Goal: Find specific page/section: Find specific page/section

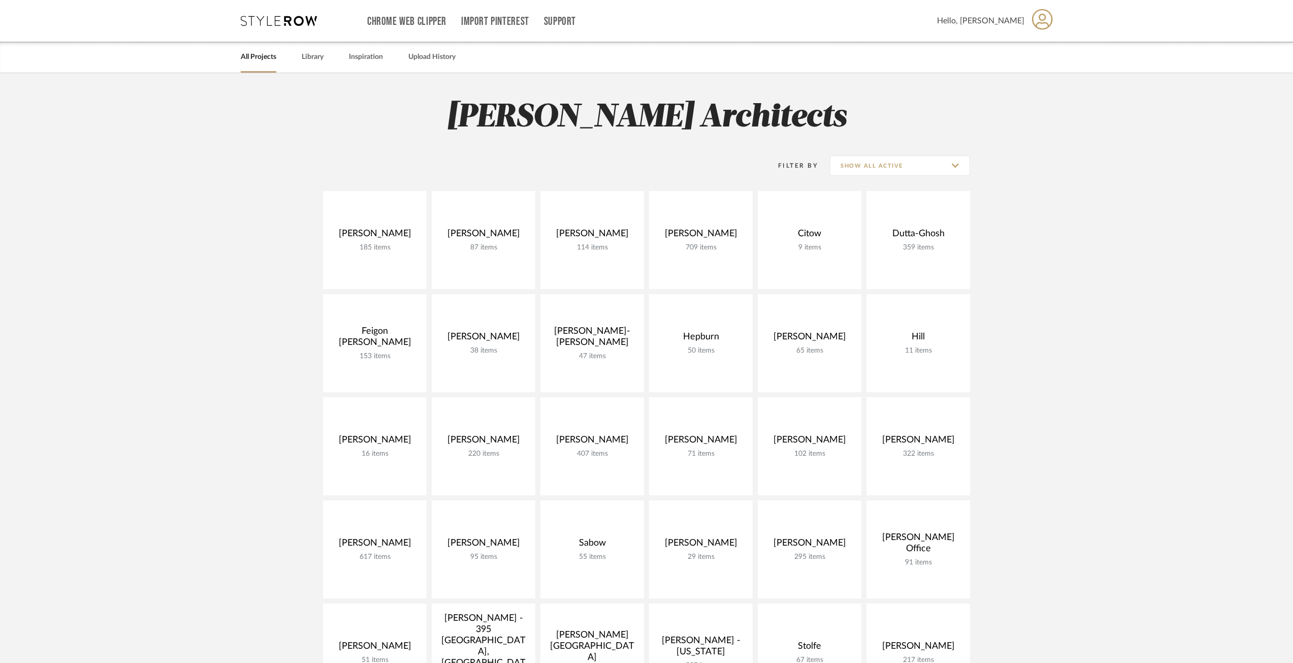
click at [749, 177] on div "Filter By Show All Active" at bounding box center [646, 165] width 647 height 25
click at [708, 217] on link at bounding box center [701, 240] width 104 height 98
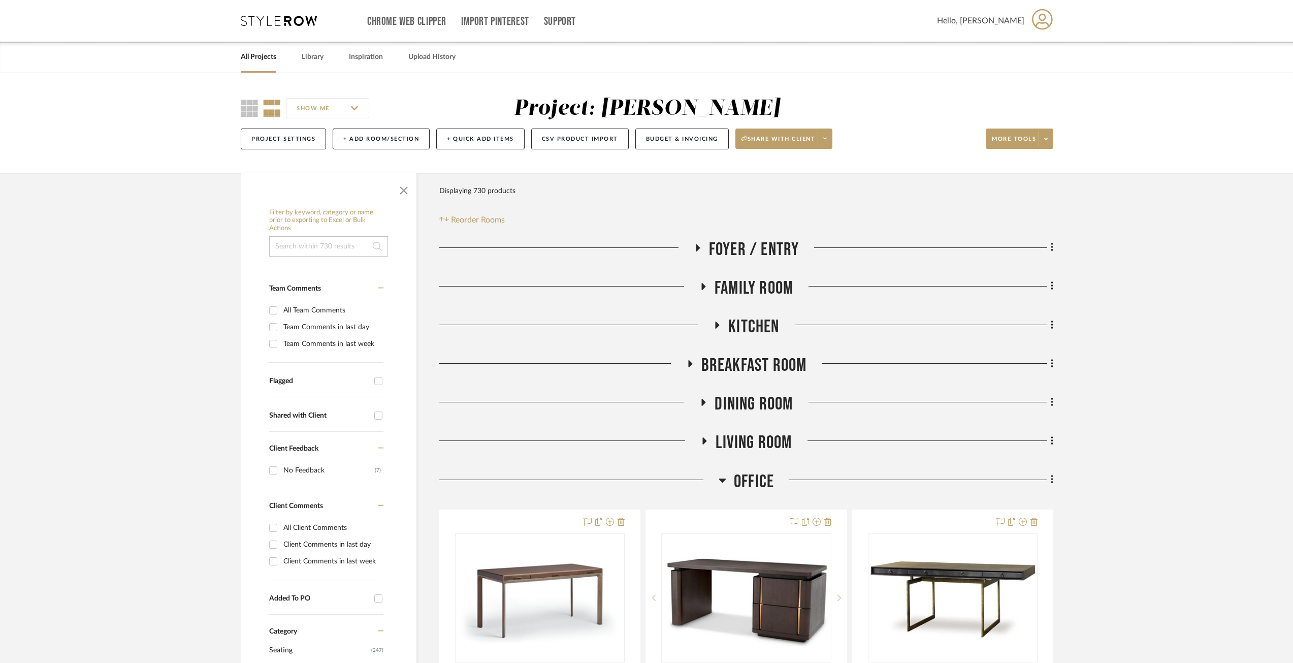
click at [722, 479] on icon at bounding box center [722, 480] width 7 height 4
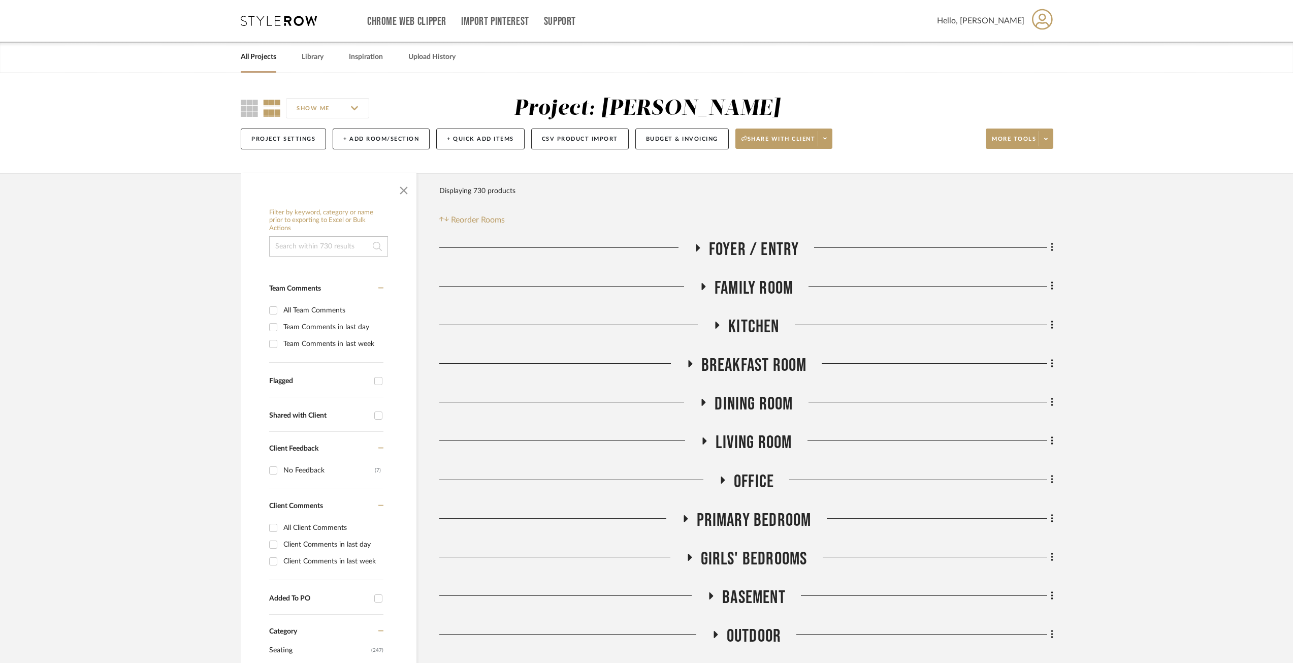
click at [722, 479] on icon at bounding box center [723, 479] width 4 height 7
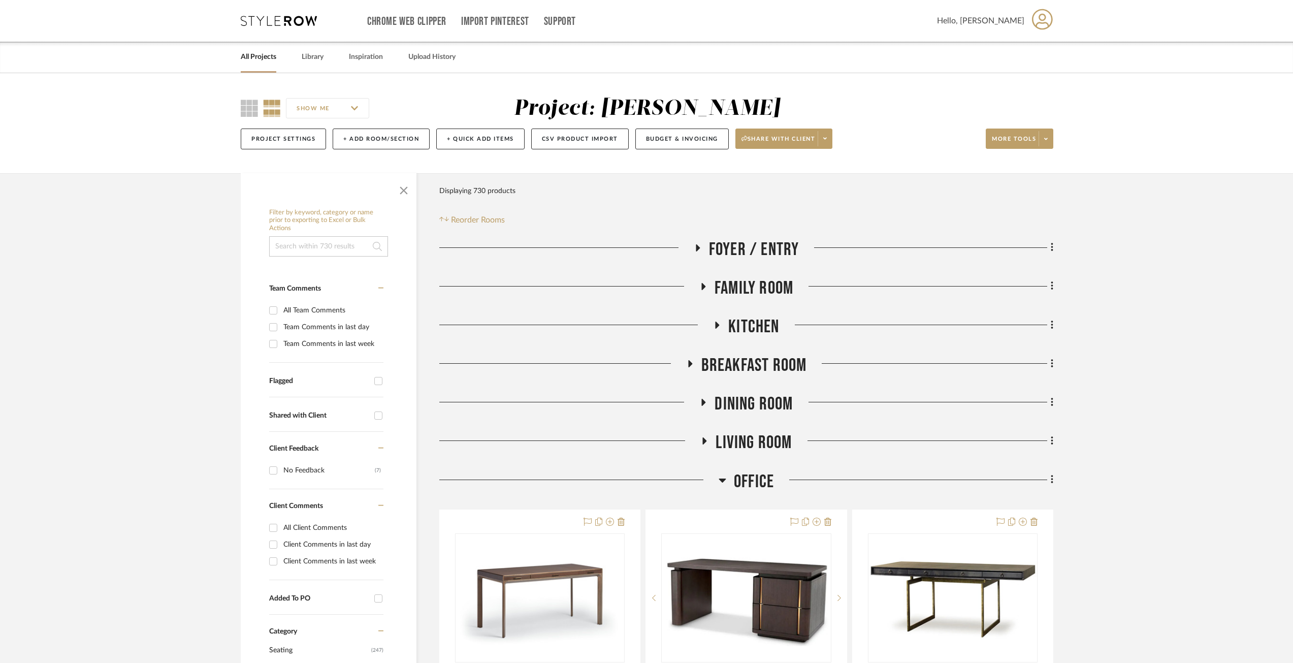
scroll to position [152, 0]
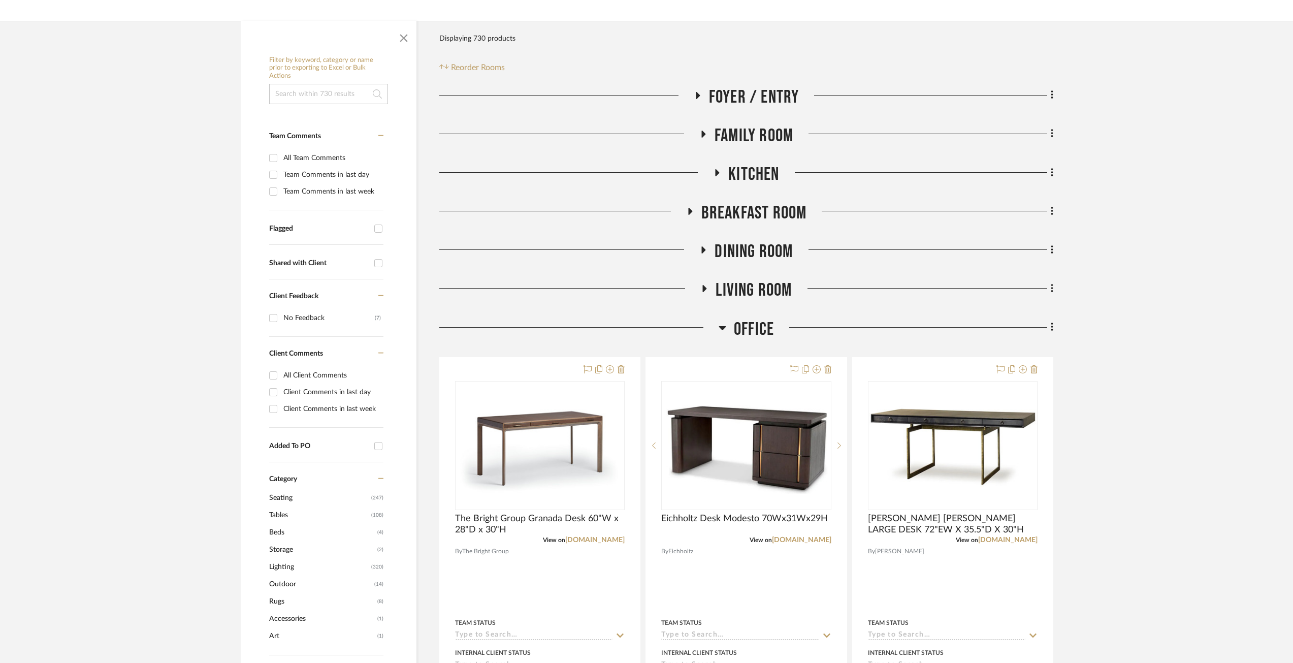
click at [719, 324] on icon at bounding box center [723, 327] width 8 height 12
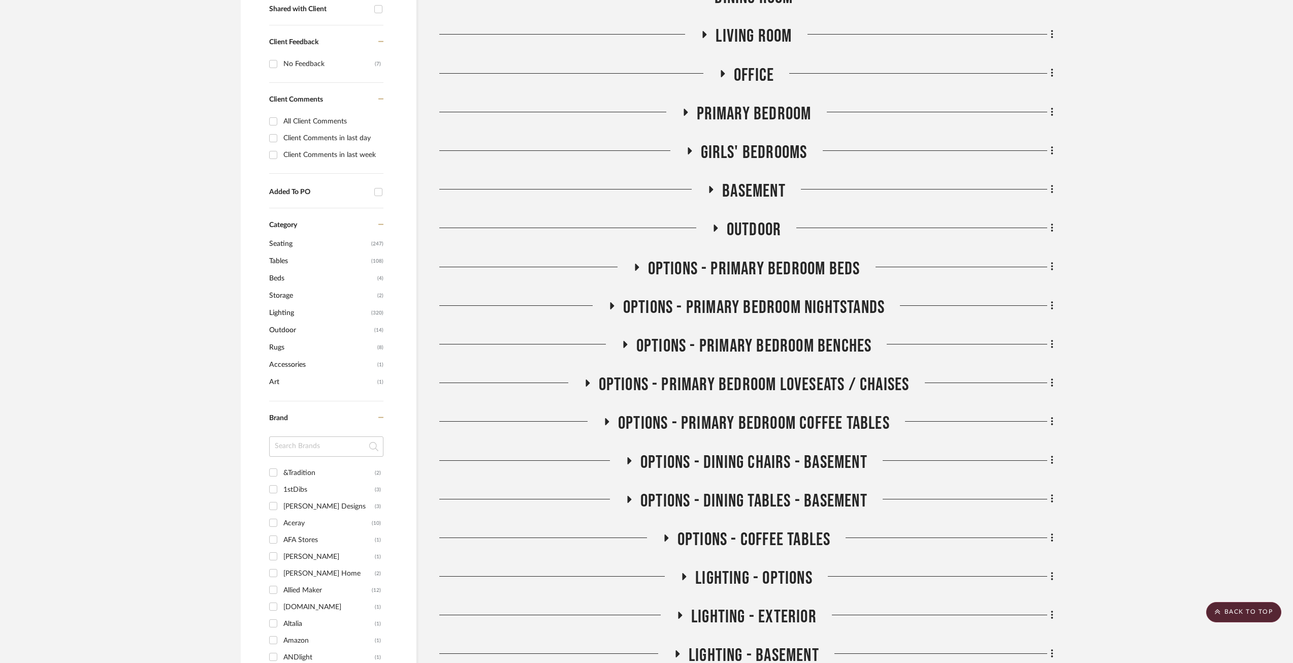
scroll to position [508, 0]
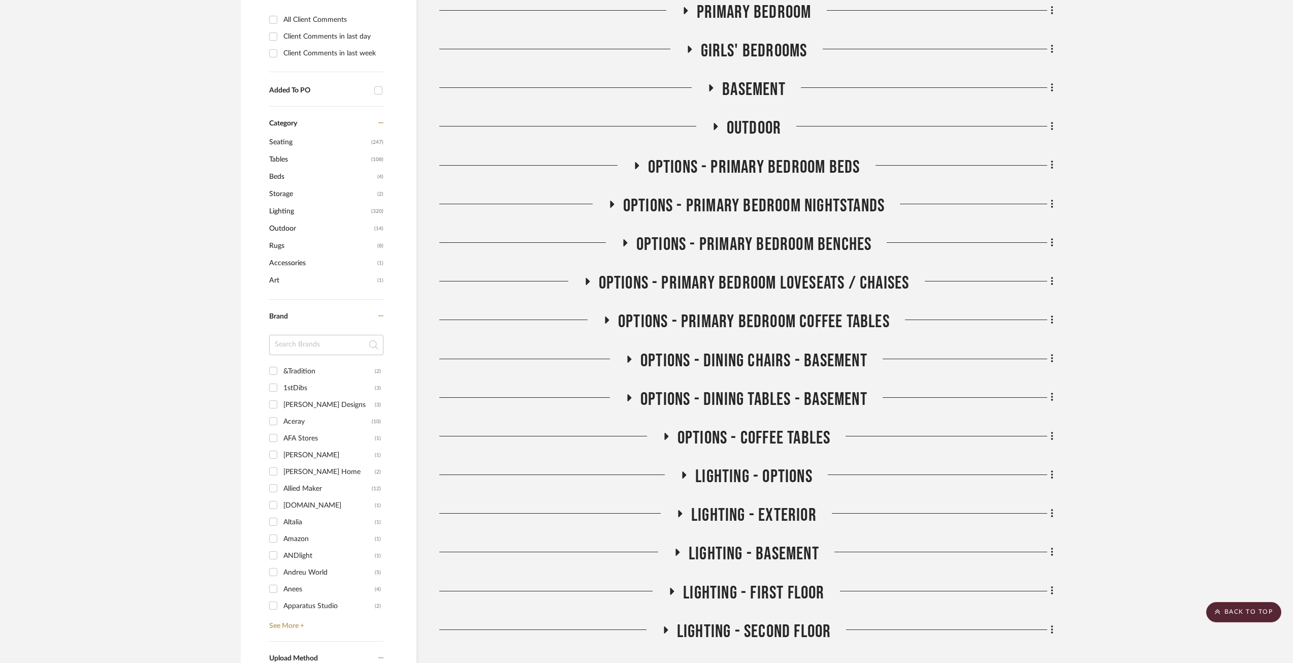
click at [727, 434] on span "OPTIONS - COFFEE TABLES" at bounding box center [754, 438] width 153 height 22
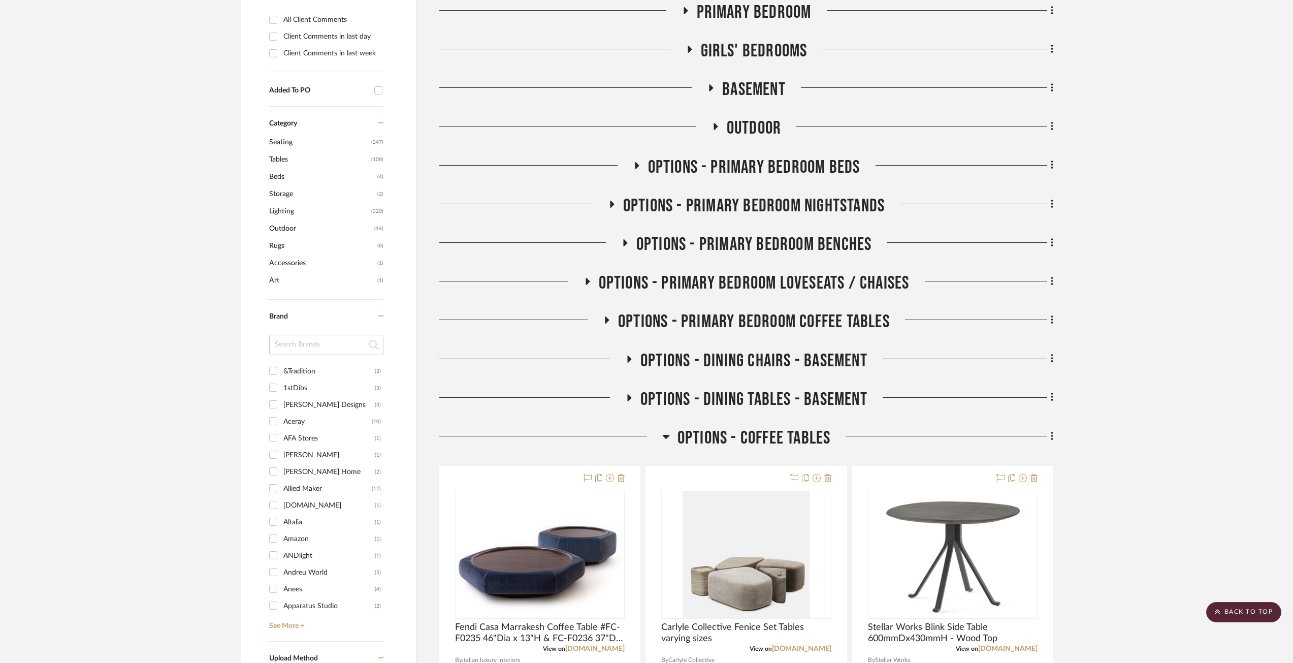
click at [662, 434] on icon at bounding box center [666, 436] width 8 height 12
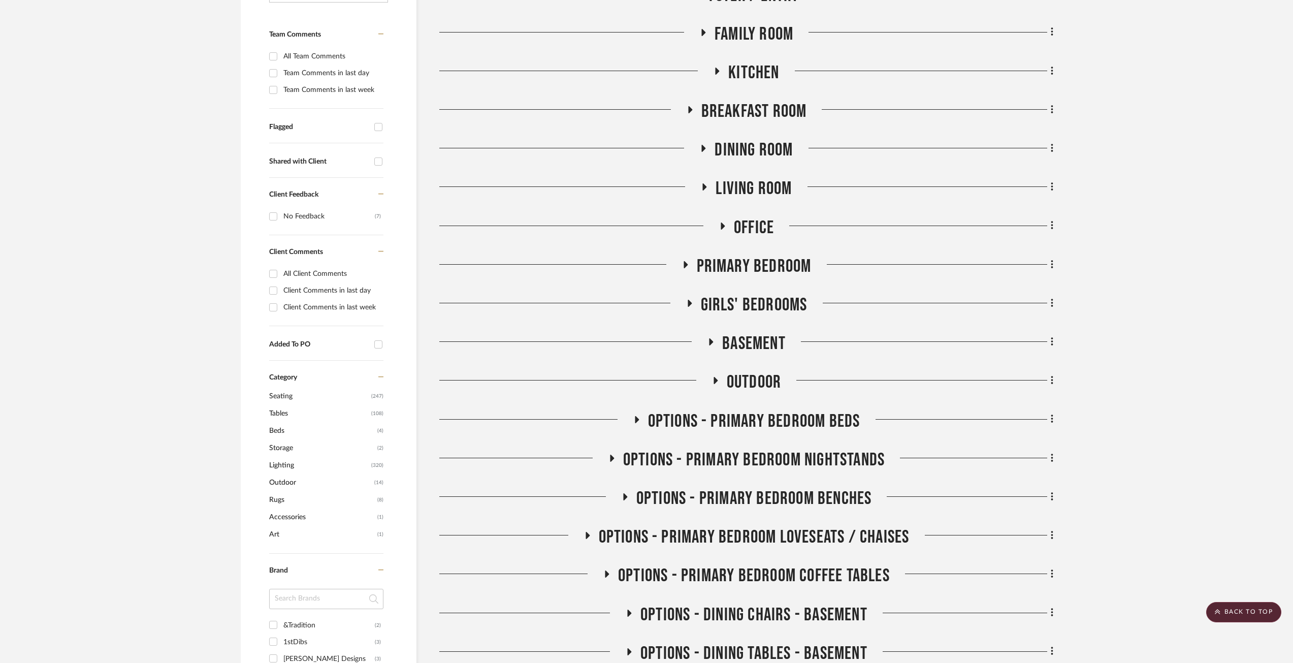
scroll to position [102, 0]
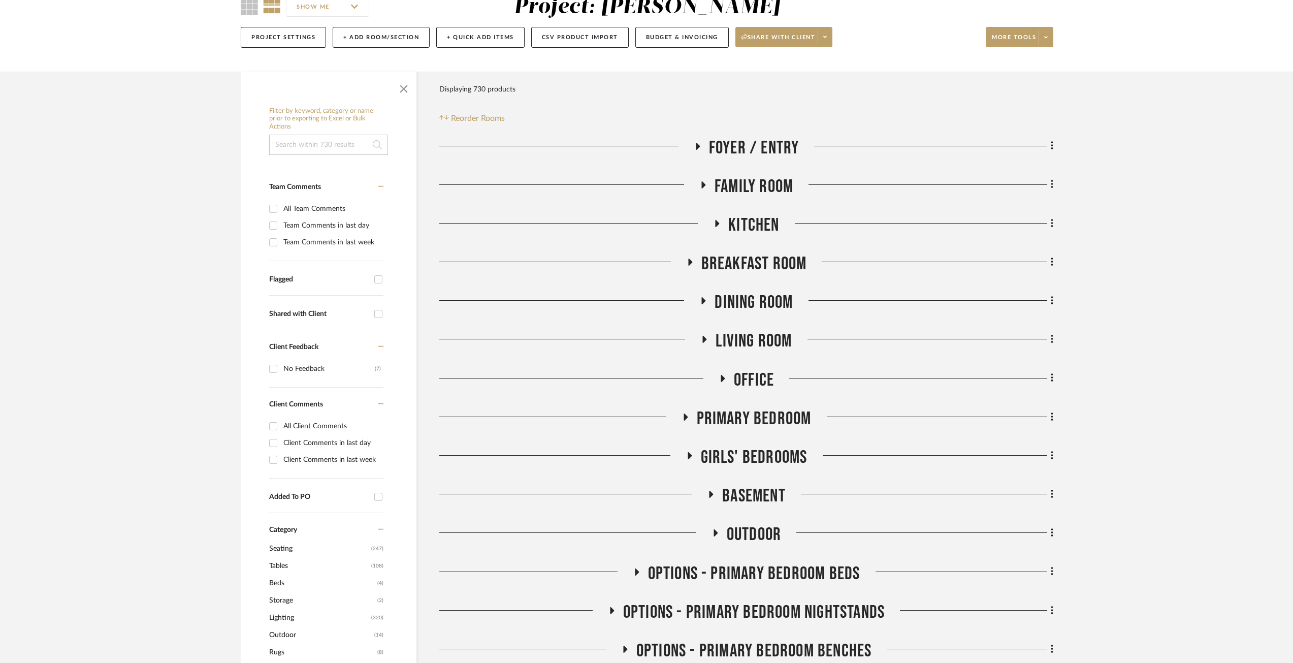
click at [711, 498] on icon at bounding box center [711, 495] width 12 height 8
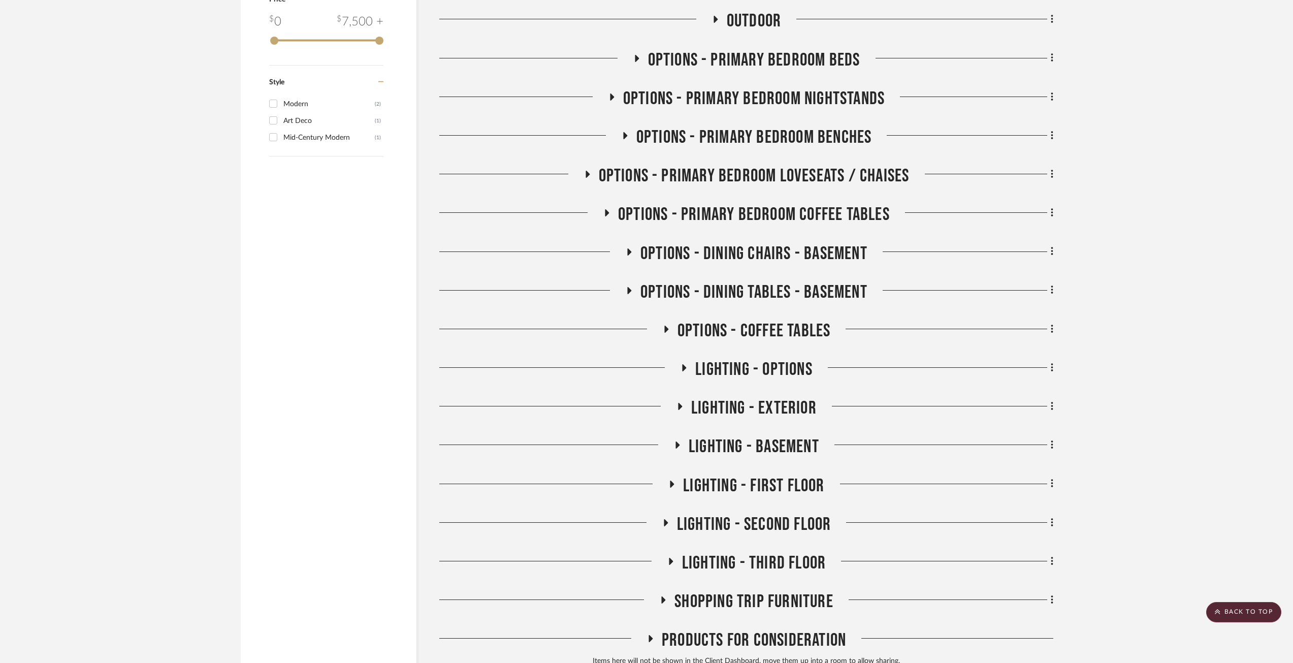
scroll to position [1611, 0]
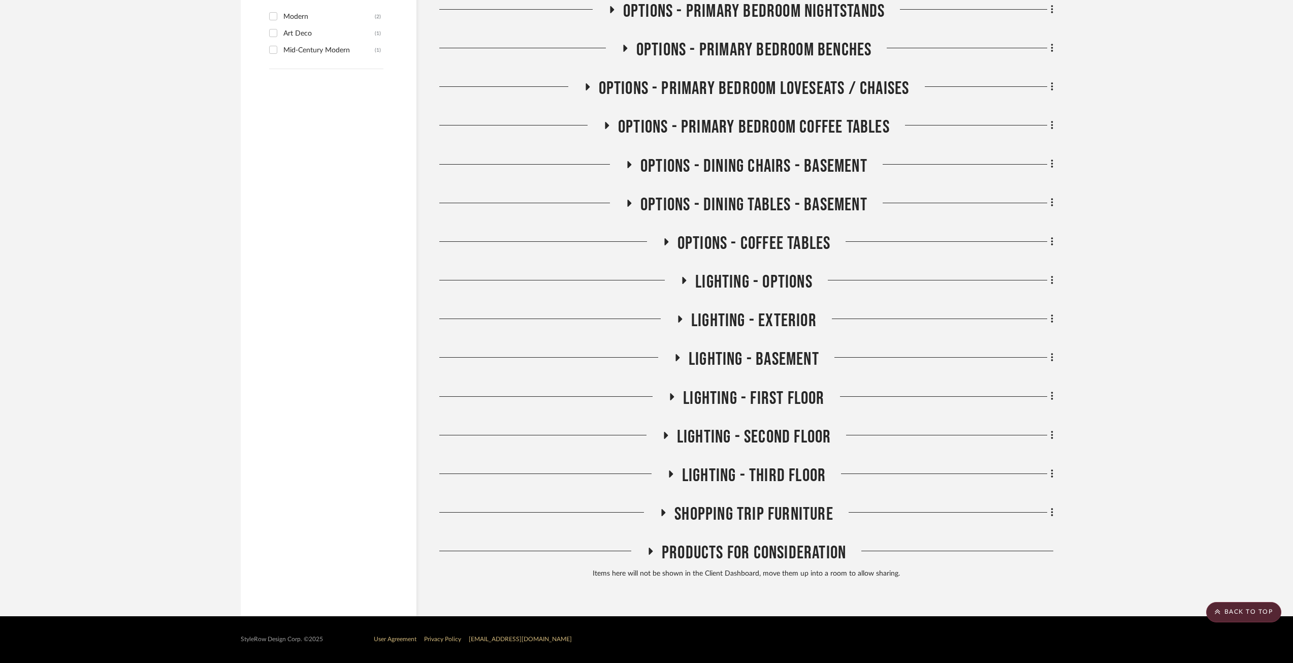
click at [628, 204] on icon at bounding box center [630, 203] width 4 height 7
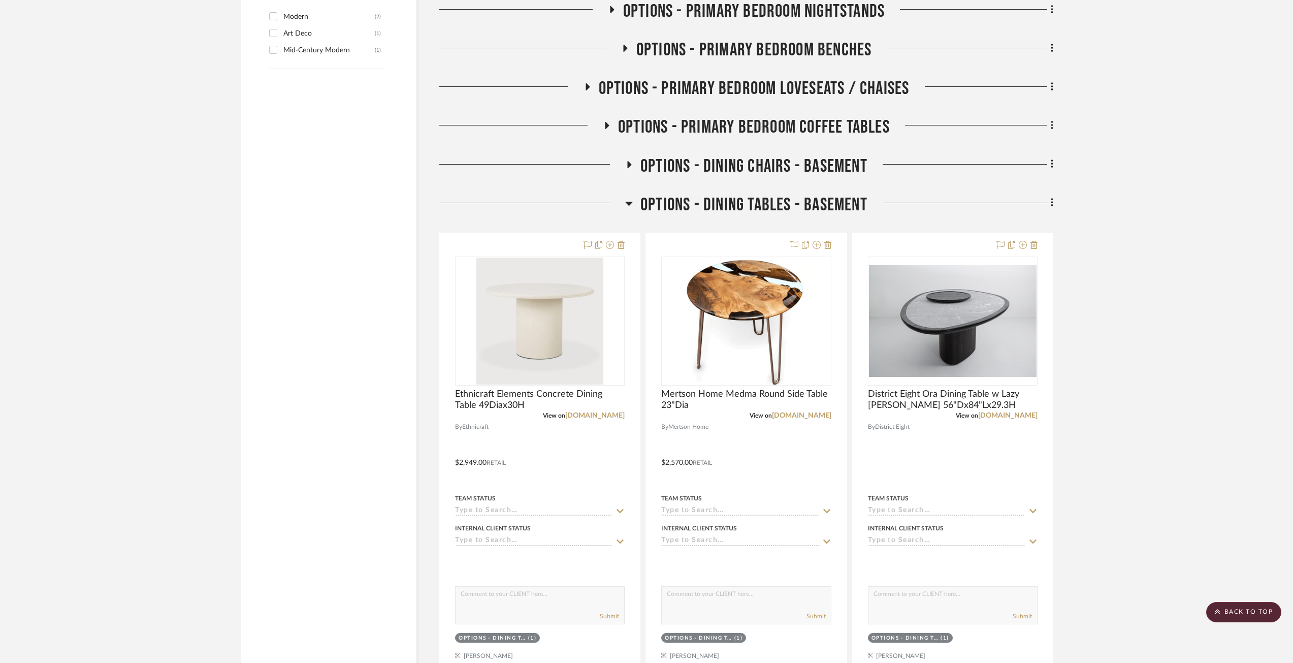
click at [629, 167] on icon at bounding box center [630, 164] width 4 height 7
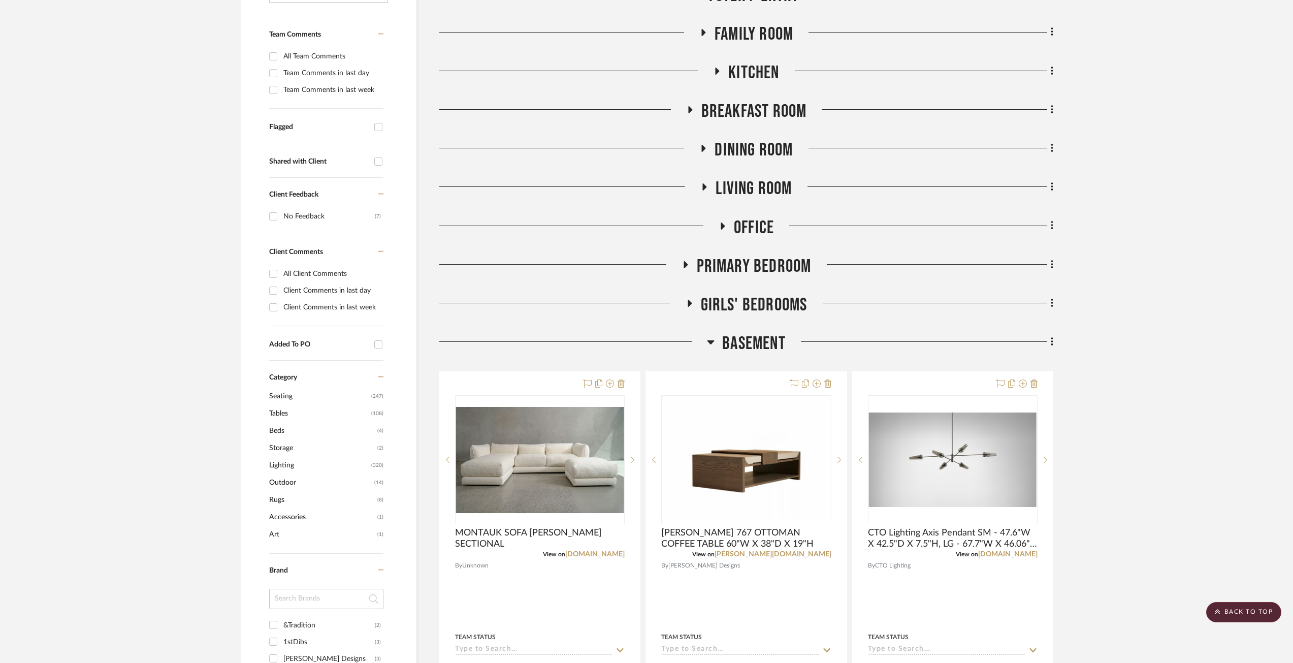
scroll to position [457, 0]
